Goal: Communication & Community: Answer question/provide support

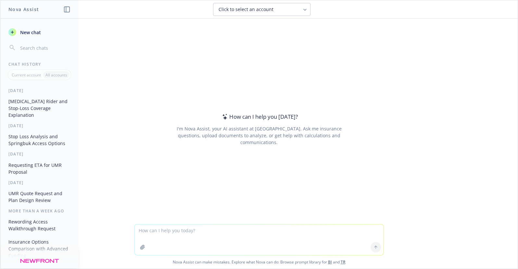
click at [142, 229] on textarea at bounding box center [259, 239] width 249 height 31
paste textarea "We don’t know if anyone is currently on [MEDICAL_DATA]. The SL options include …"
type textarea "We don’t know if anyone is currently on [MEDICAL_DATA]. The SL options include …"
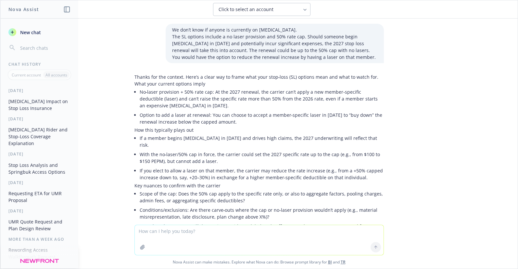
click at [144, 226] on textarea at bounding box center [259, 240] width 249 height 30
type textarea "reword"
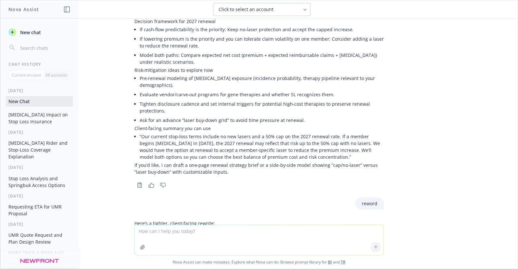
scroll to position [304, 0]
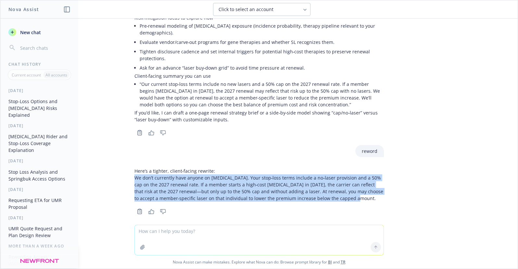
drag, startPoint x: 130, startPoint y: 171, endPoint x: 347, endPoint y: 193, distance: 218.4
click at [347, 193] on p "We don’t currently have anyone on [MEDICAL_DATA]. Your stop‑loss terms include …" at bounding box center [260, 187] width 250 height 27
copy p "We don’t currently have anyone on [MEDICAL_DATA]. Your stop‑loss terms include …"
drag, startPoint x: 430, startPoint y: 101, endPoint x: 427, endPoint y: 96, distance: 5.5
click at [430, 101] on div "We don’t know if anyone is currently on [MEDICAL_DATA]. The SL options include …" at bounding box center [259, 122] width 518 height 206
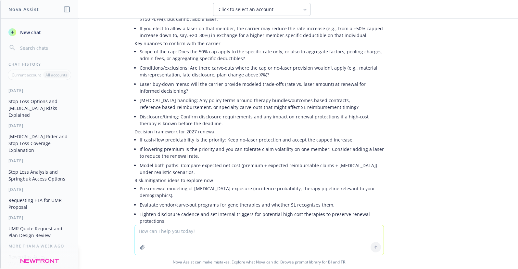
scroll to position [0, 0]
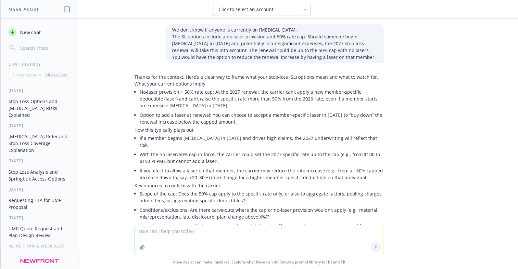
drag, startPoint x: 234, startPoint y: 194, endPoint x: 225, endPoint y: 210, distance: 17.7
click at [234, 194] on li "Scope of the cap: Does the 50% cap apply to the specific rate only, or also to …" at bounding box center [262, 197] width 244 height 16
click at [144, 229] on textarea at bounding box center [259, 240] width 249 height 30
paste textarea "Most of our clients are purchasing the rider for a comfort level"
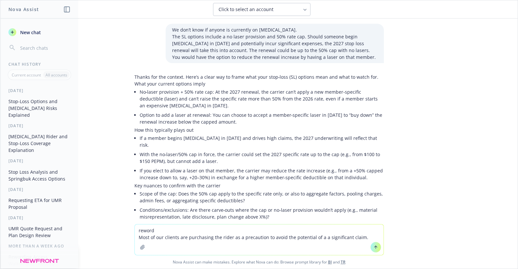
type textarea "reword Most of our clients are purchasing the rider as a precaution to avoid th…"
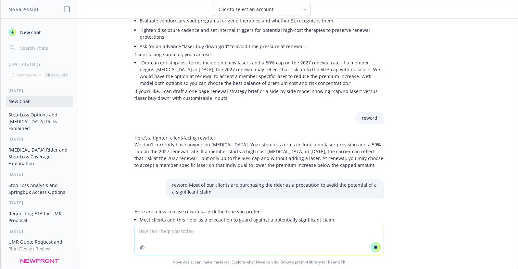
scroll to position [391, 0]
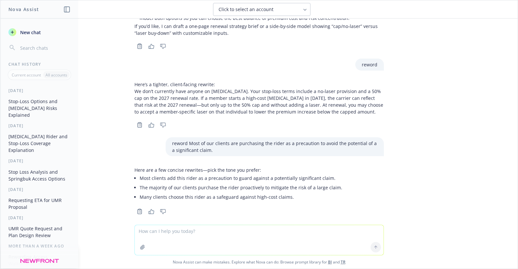
click at [145, 230] on textarea at bounding box center [259, 240] width 249 height 30
paste textarea "Most of our clients are purchasing the rider to guard against a potentially sig…"
type textarea "reword Most of our clients are purchasing the rider to guard against a potentia…"
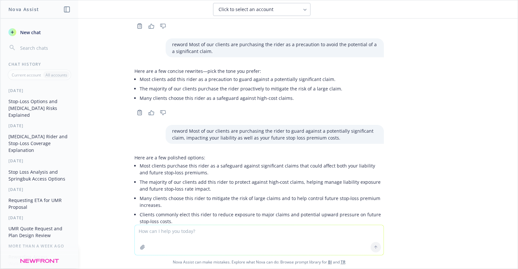
scroll to position [514, 0]
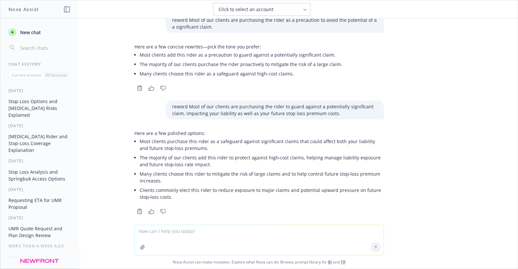
drag, startPoint x: 138, startPoint y: 135, endPoint x: 138, endPoint y: 140, distance: 4.2
click at [140, 136] on li "Most clients purchase this rider as a safeguard against significant claims that…" at bounding box center [262, 144] width 244 height 16
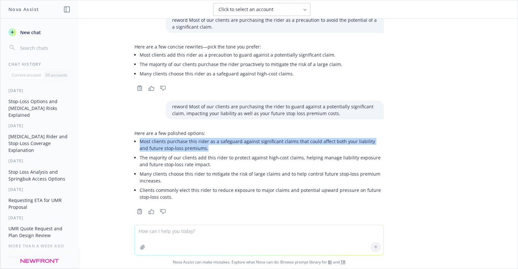
drag, startPoint x: 136, startPoint y: 135, endPoint x: 196, endPoint y: 141, distance: 60.7
click at [199, 142] on li "Most clients purchase this rider as a safeguard against significant claims that…" at bounding box center [262, 144] width 244 height 16
copy li "Most clients purchase this rider as a safeguard against significant claims that…"
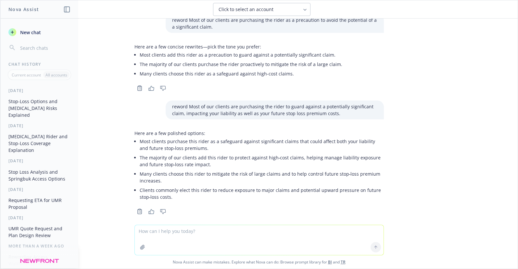
click at [474, 122] on div "We don’t know if anyone is currently on [MEDICAL_DATA]. The SL options include …" at bounding box center [259, 122] width 518 height 206
